Goal: Information Seeking & Learning: Learn about a topic

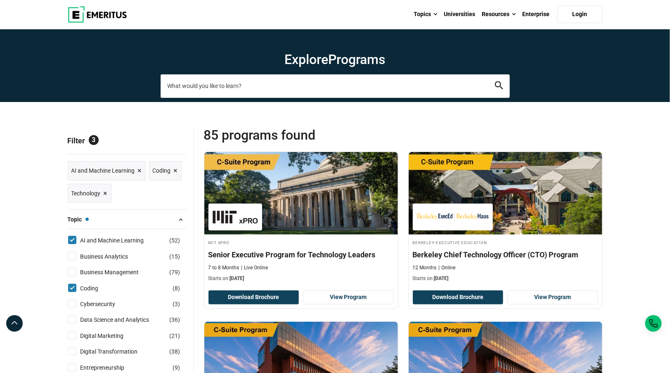
click at [234, 82] on input "search-page" at bounding box center [335, 85] width 349 height 23
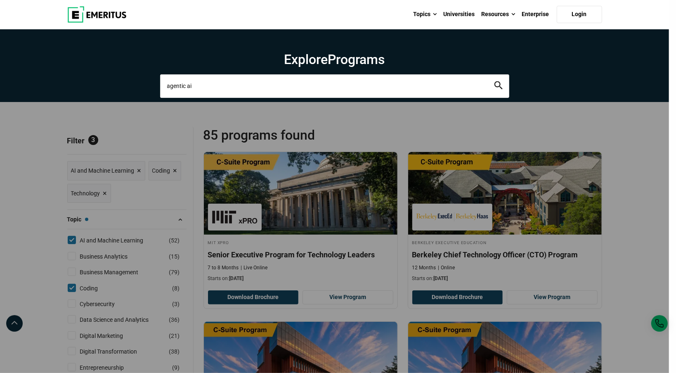
type input "agentic ai"
click at [494, 81] on button "search" at bounding box center [498, 85] width 8 height 9
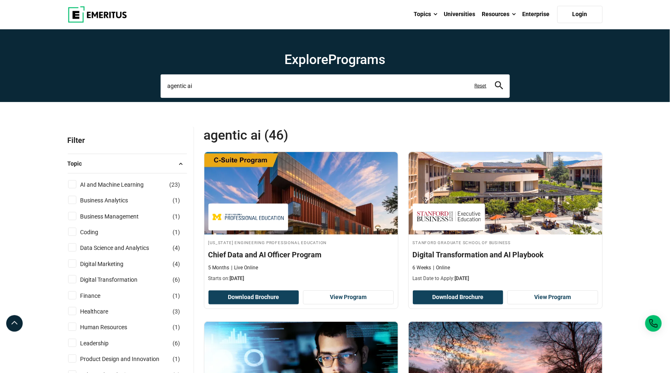
click at [234, 88] on input "agentic ai" at bounding box center [335, 85] width 349 height 23
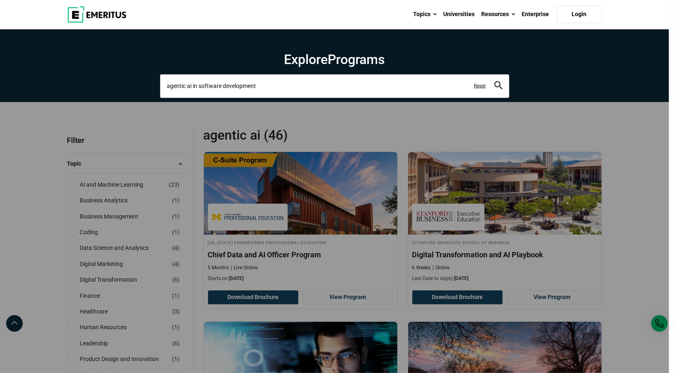
type input "agentic ai in software development"
click at [494, 81] on button "search" at bounding box center [498, 85] width 8 height 9
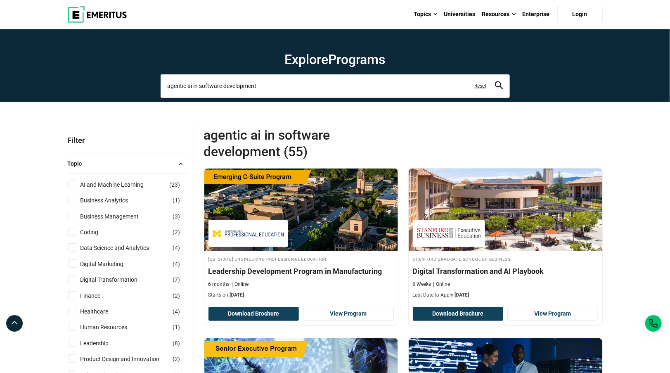
drag, startPoint x: 288, startPoint y: 84, endPoint x: 199, endPoint y: 89, distance: 88.4
click at [199, 89] on input "agentic ai in software development" at bounding box center [335, 85] width 349 height 23
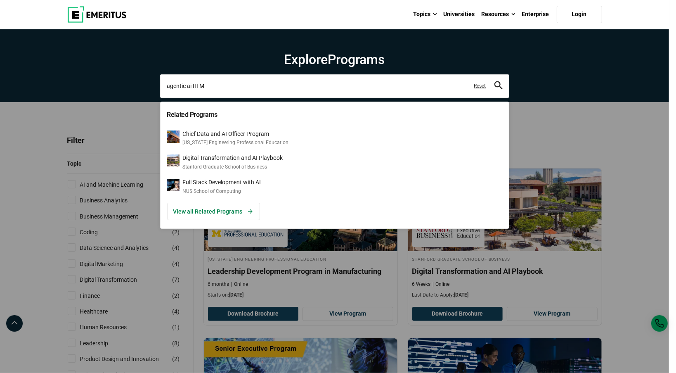
type input "agentic ai IITM"
click at [494, 81] on button "search" at bounding box center [498, 85] width 8 height 9
